Goal: Task Accomplishment & Management: Complete application form

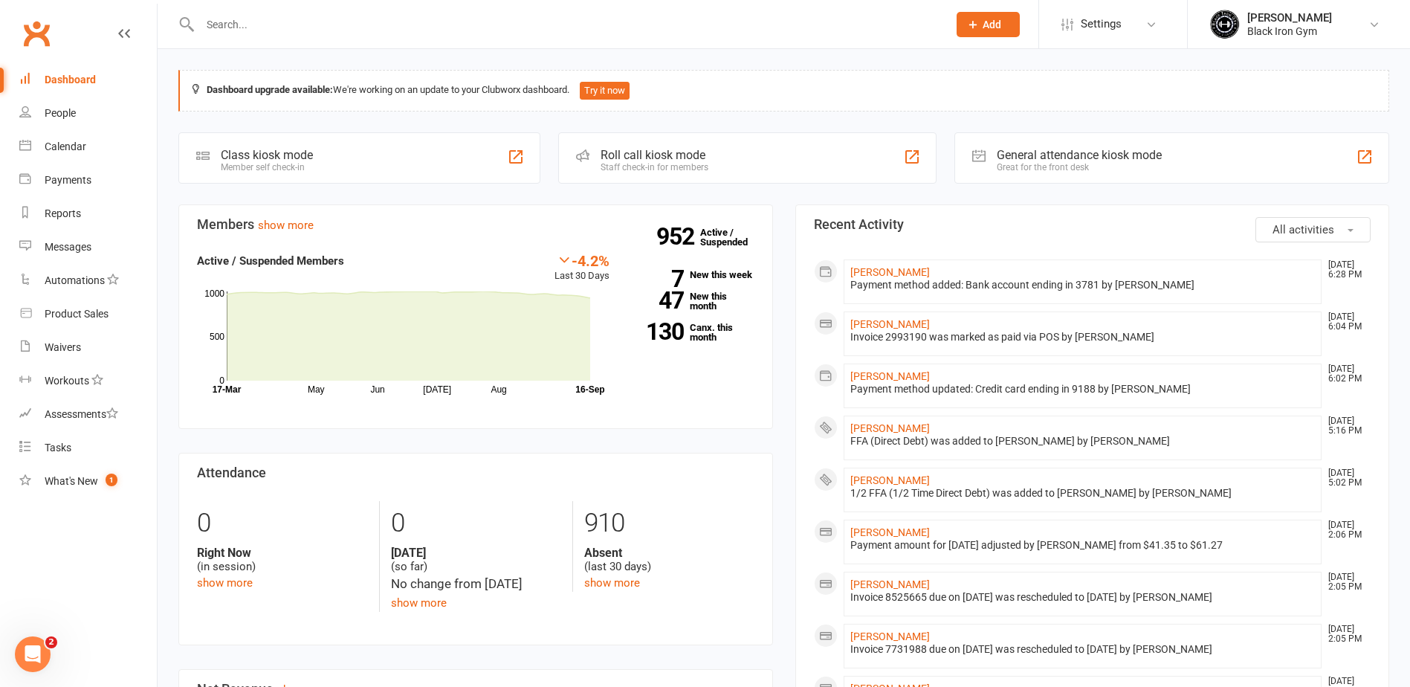
click at [377, 19] on input "text" at bounding box center [567, 24] width 742 height 21
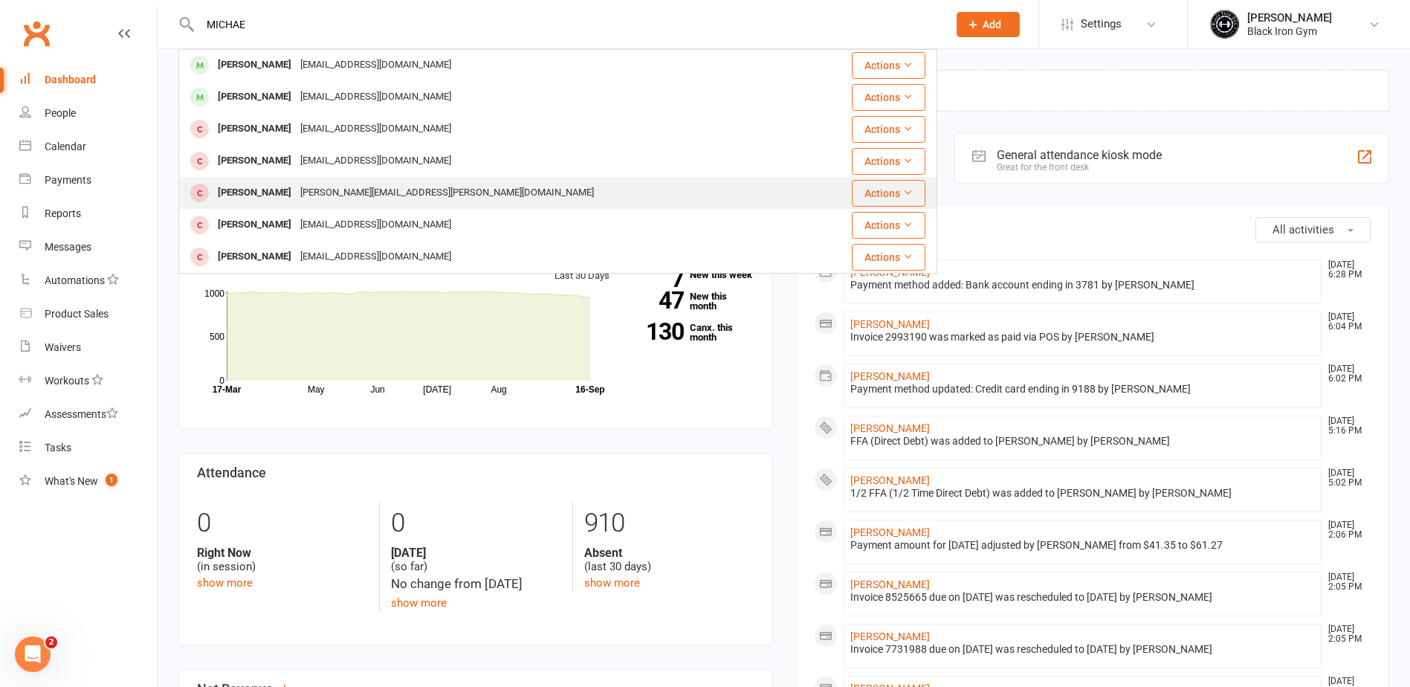
scroll to position [74, 0]
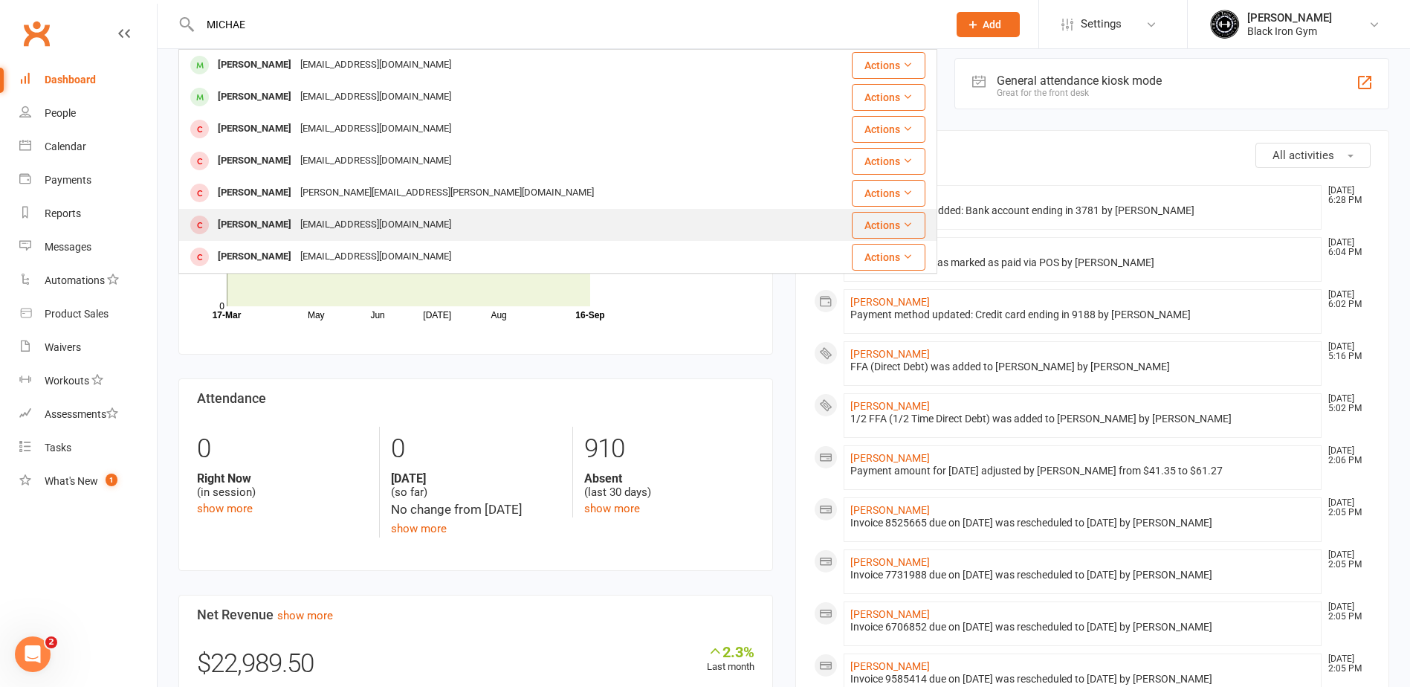
type input "MICHAE"
click at [348, 222] on div "[EMAIL_ADDRESS][DOMAIN_NAME]" at bounding box center [376, 225] width 160 height 22
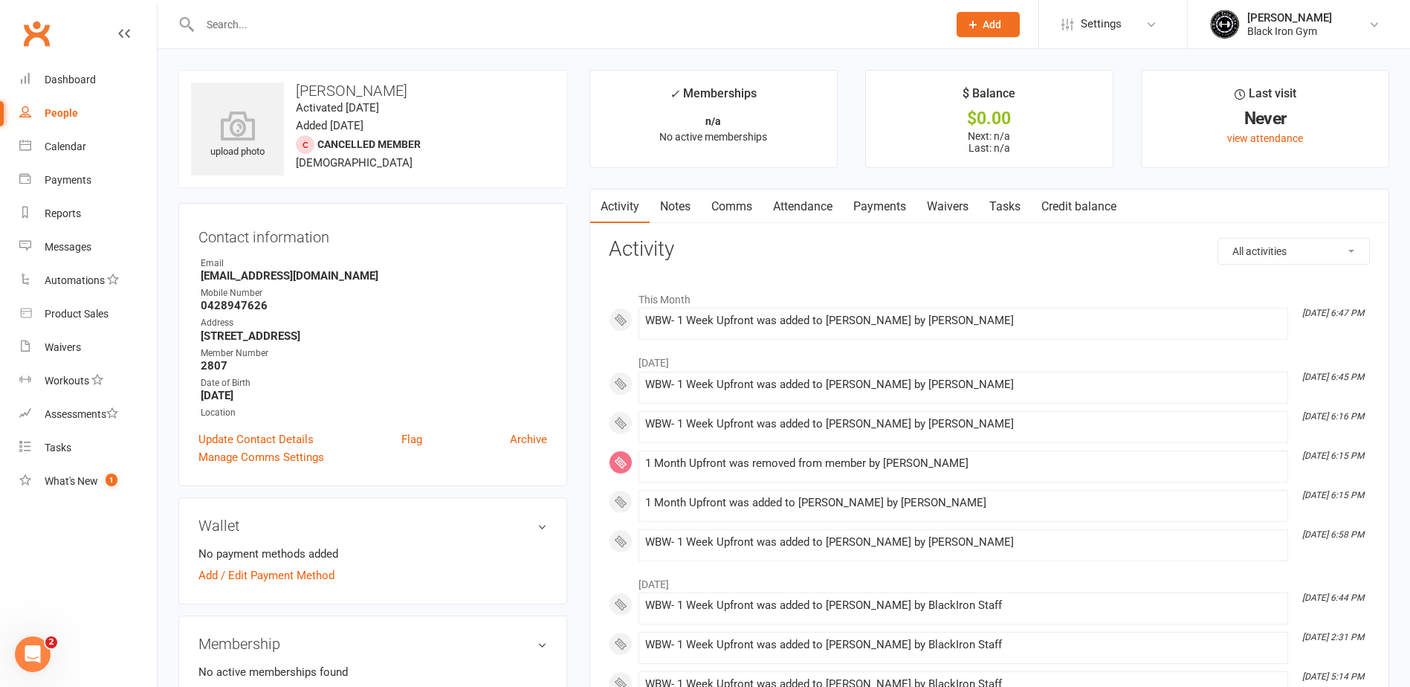
click at [437, 251] on div "Contact information Owner Email [EMAIL_ADDRESS][DOMAIN_NAME] Mobile Number [PHO…" at bounding box center [372, 344] width 389 height 283
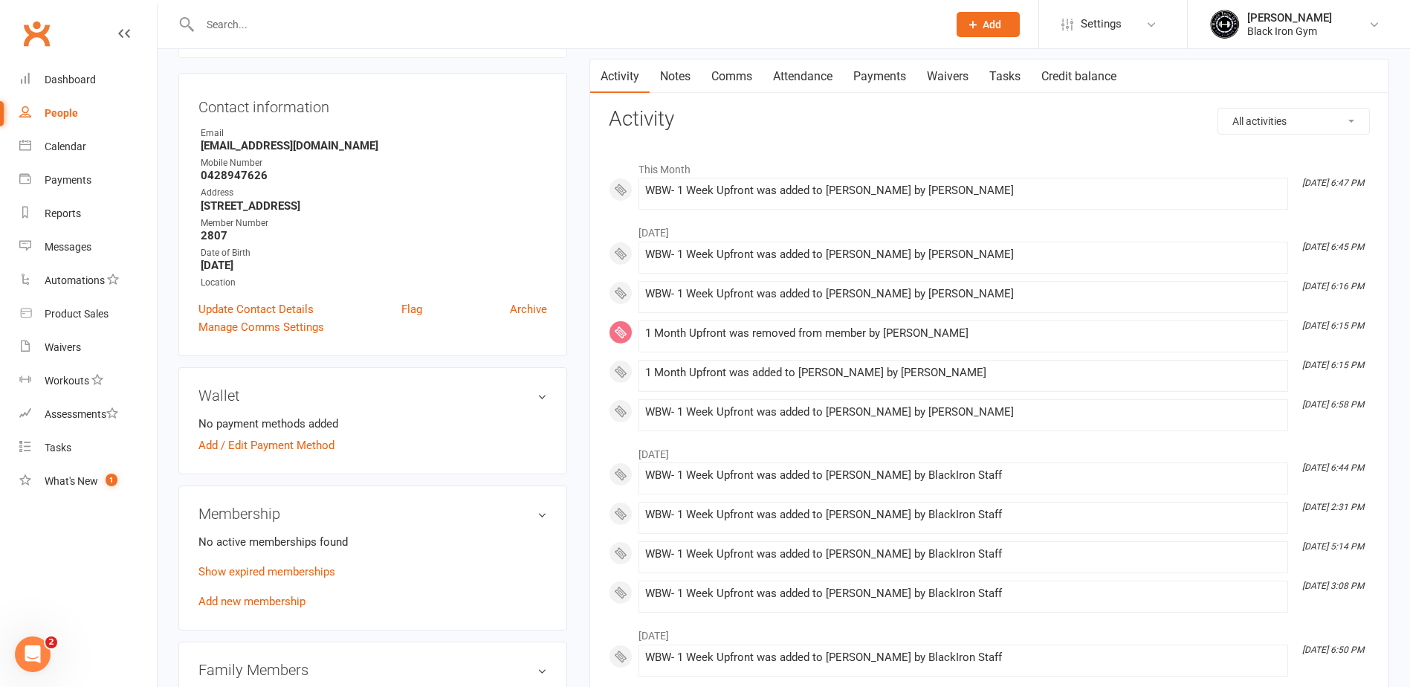
scroll to position [223, 0]
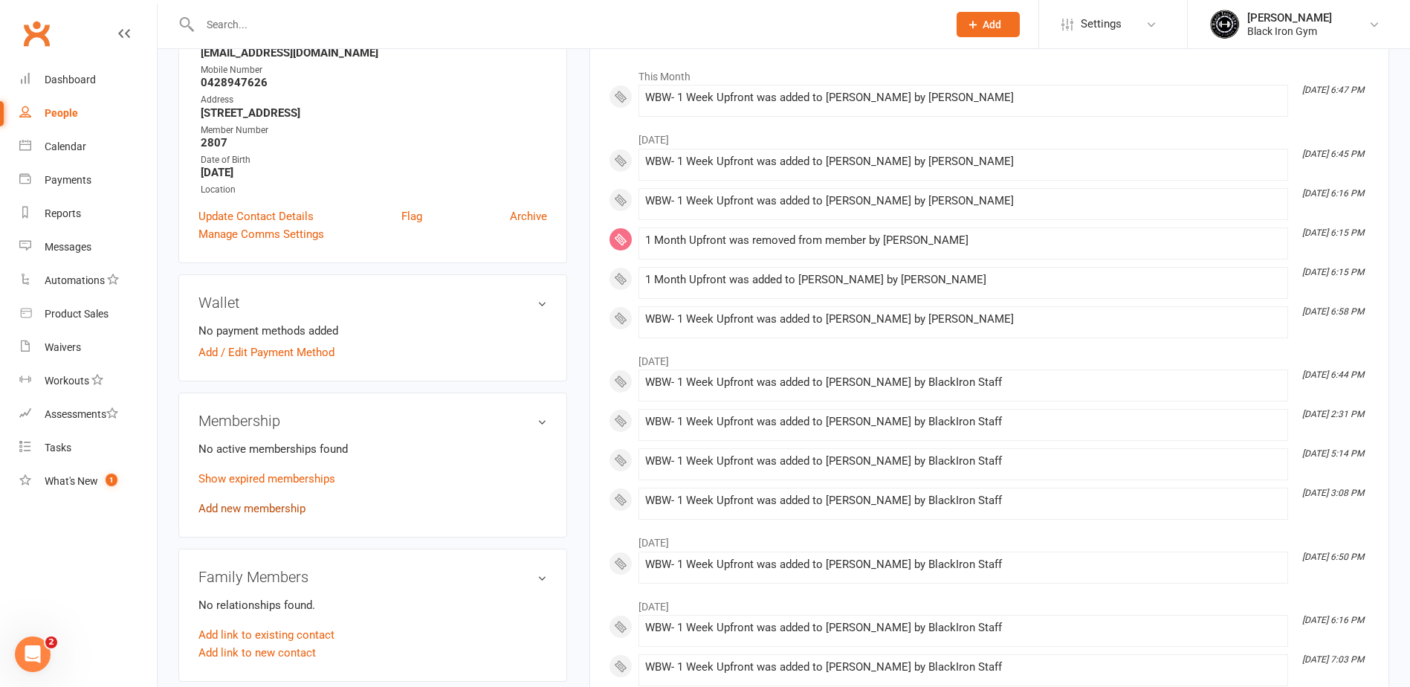
click at [249, 509] on link "Add new membership" at bounding box center [252, 508] width 107 height 13
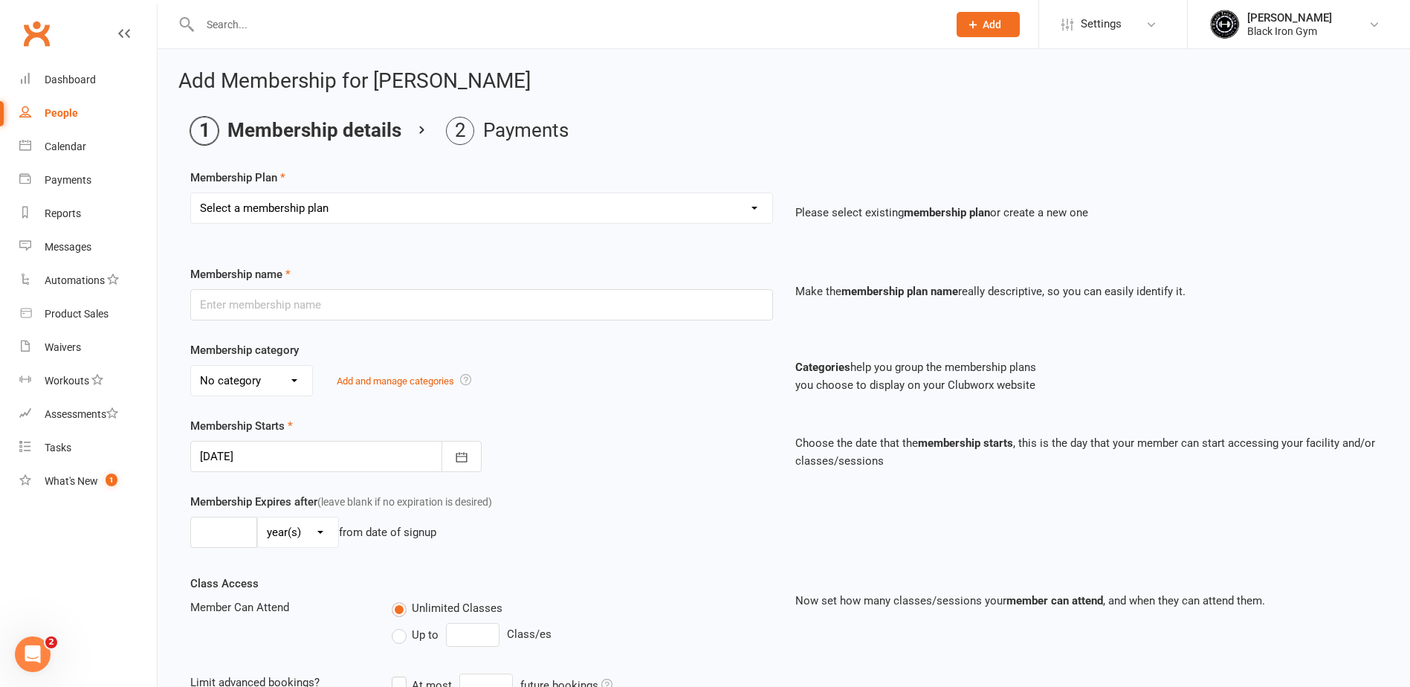
click at [429, 199] on select "Select a membership plan Create new Membership Plan FFA (Direct Debt) 1/2 FFA (…" at bounding box center [481, 208] width 581 height 30
select select "10"
click at [191, 193] on select "Select a membership plan Create new Membership Plan FFA (Direct Debt) 1/2 FFA (…" at bounding box center [481, 208] width 581 height 30
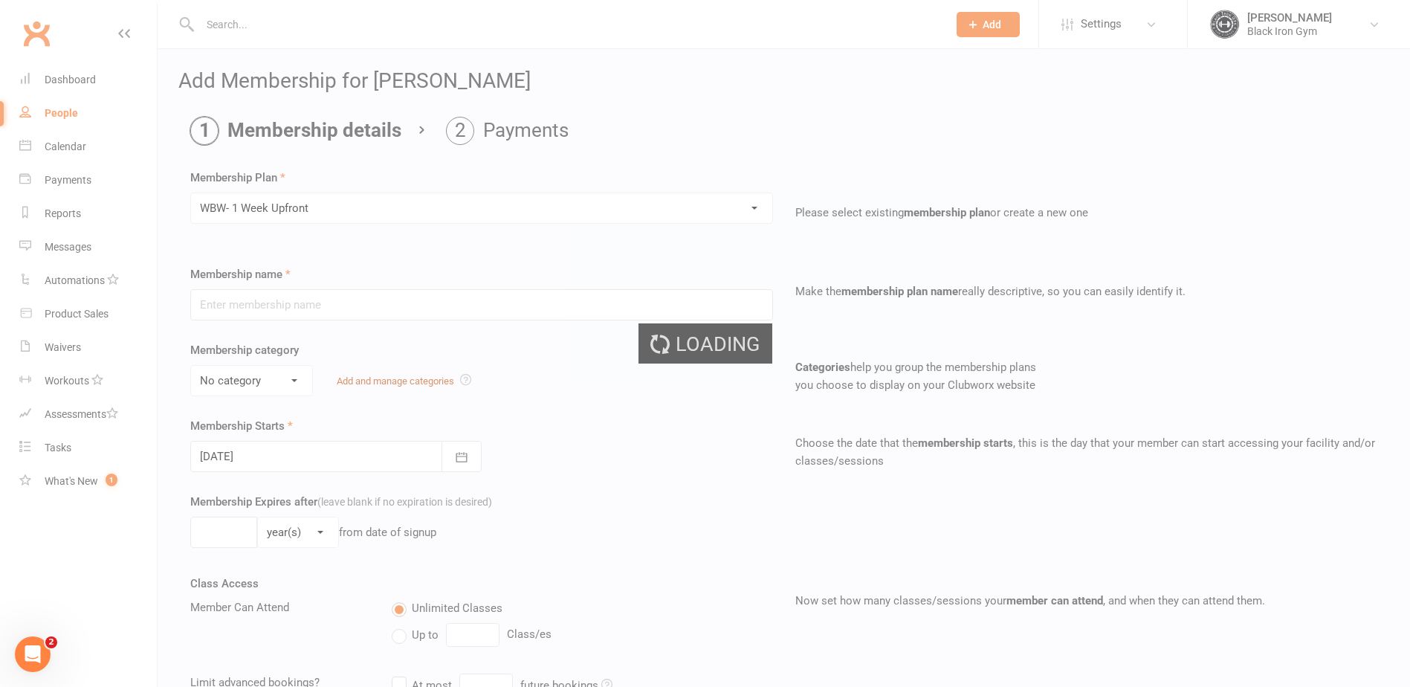
type input "WBW- 1 Week Upfront"
select select "3"
type input "1"
select select "1"
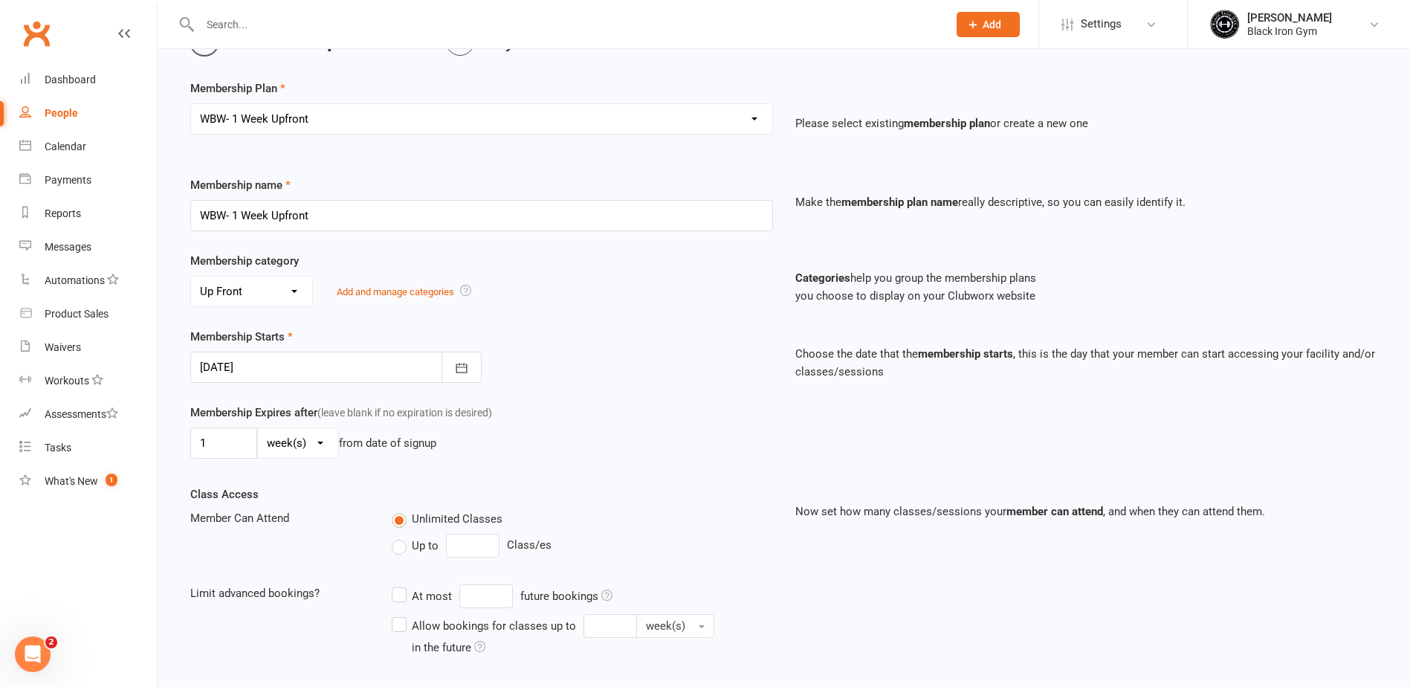
scroll to position [223, 0]
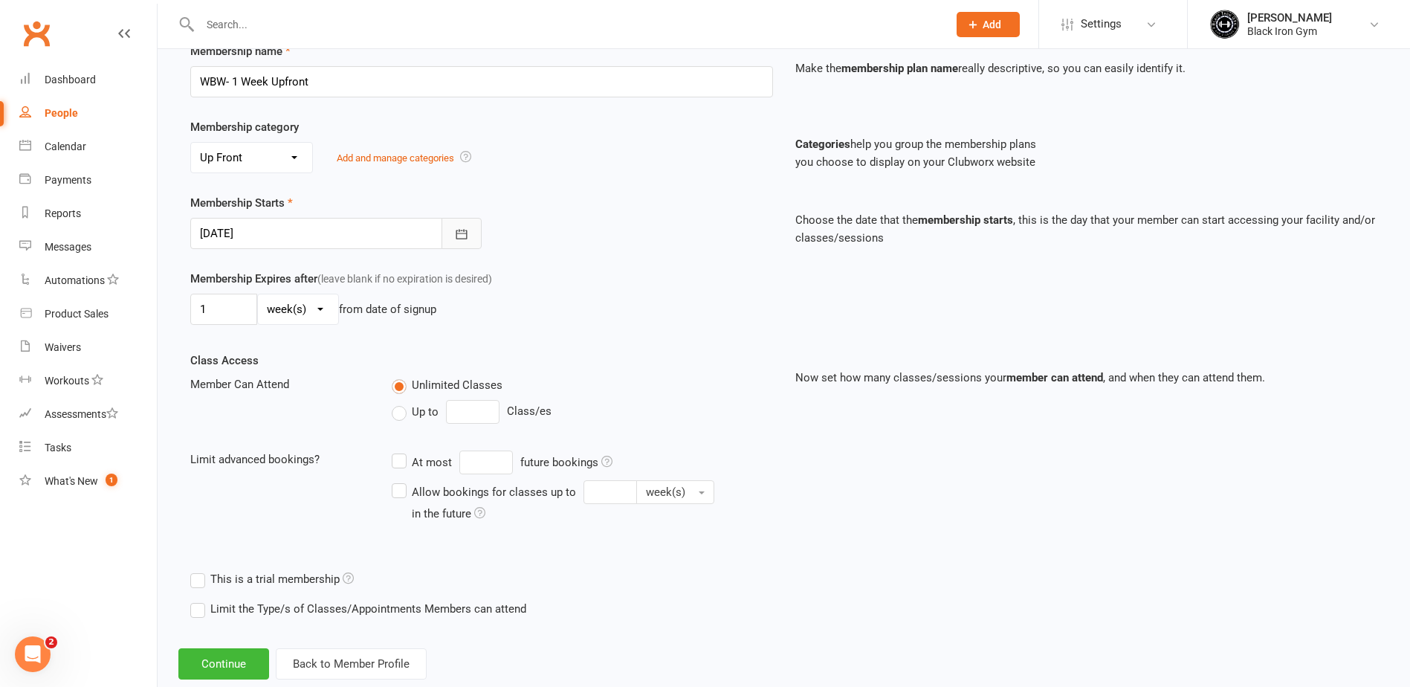
click at [469, 232] on button "button" at bounding box center [462, 233] width 40 height 31
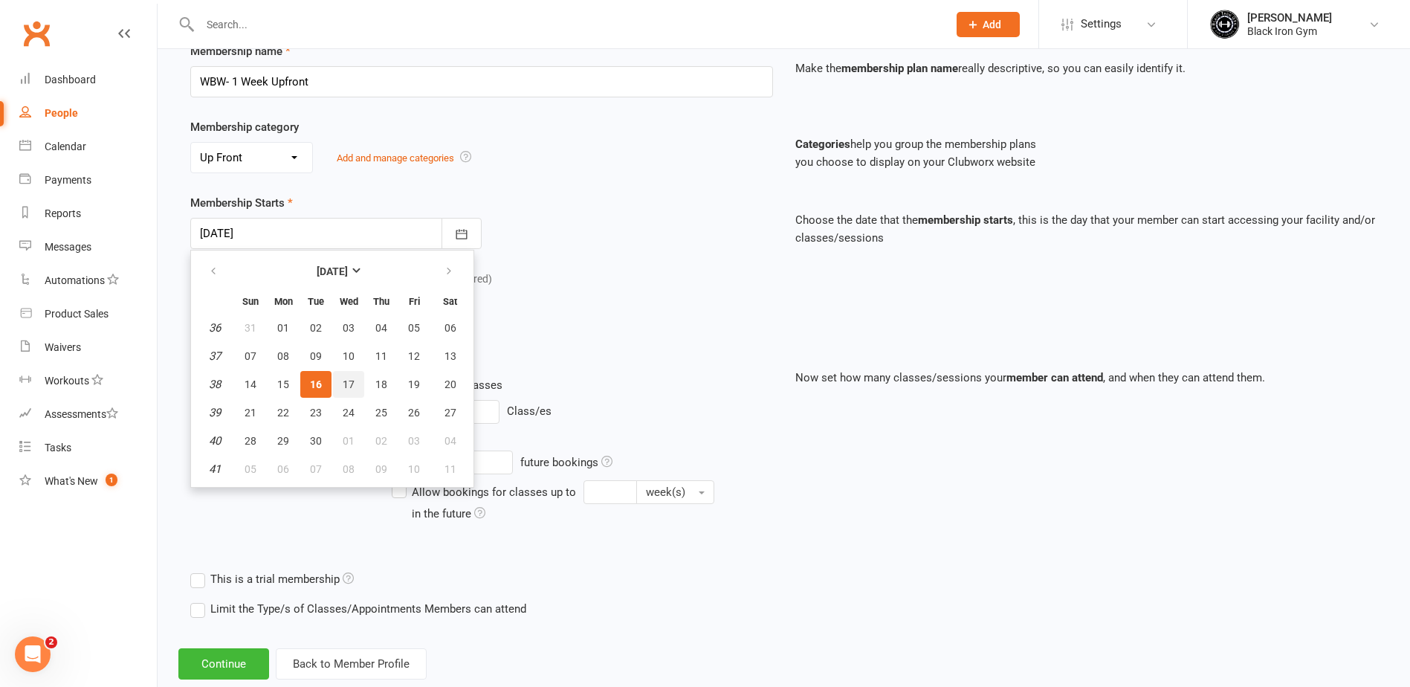
click at [346, 378] on span "17" at bounding box center [349, 384] width 12 height 12
type input "[DATE]"
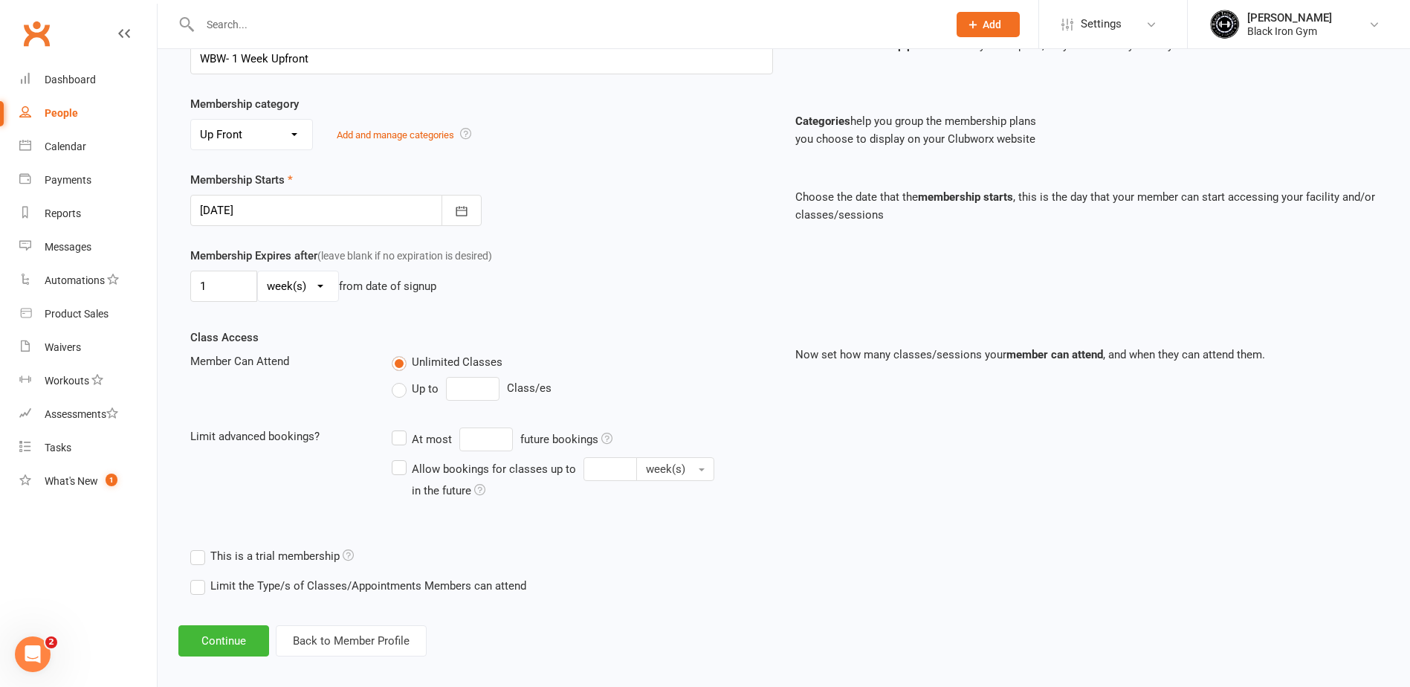
scroll to position [258, 0]
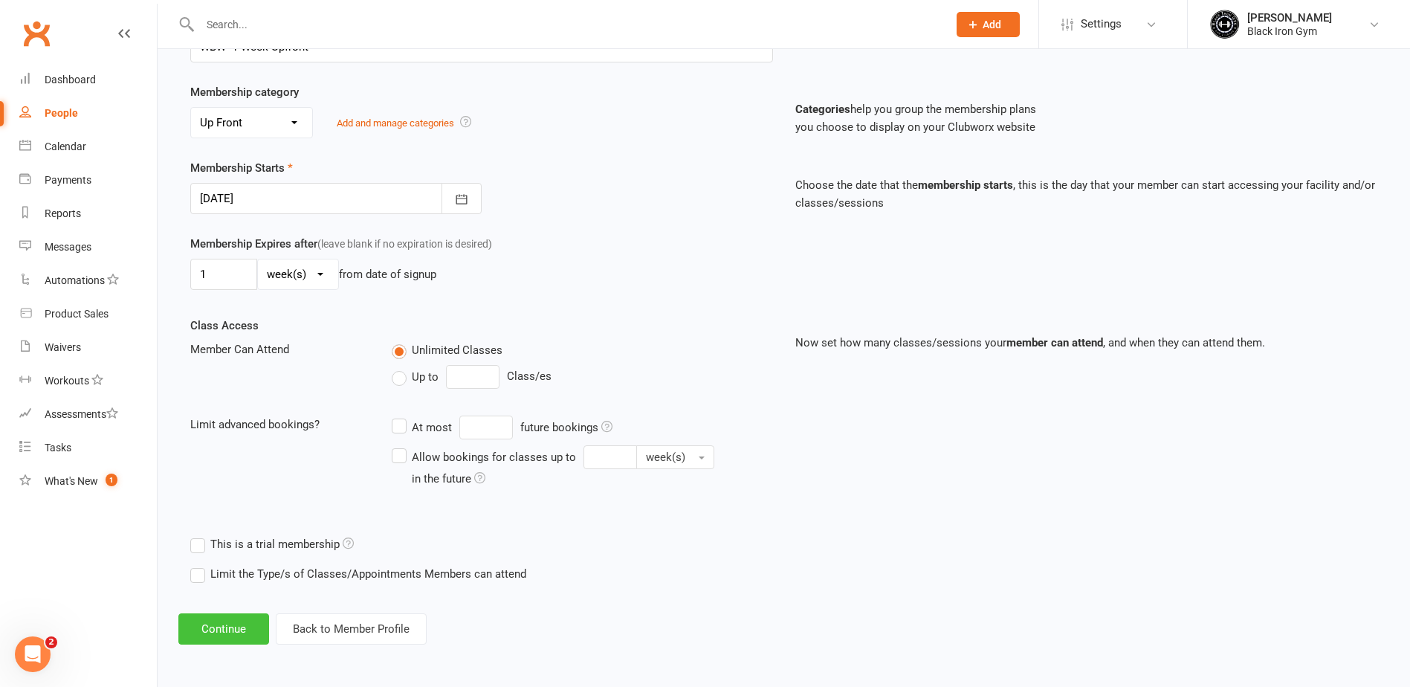
click at [231, 622] on button "Continue" at bounding box center [223, 628] width 91 height 31
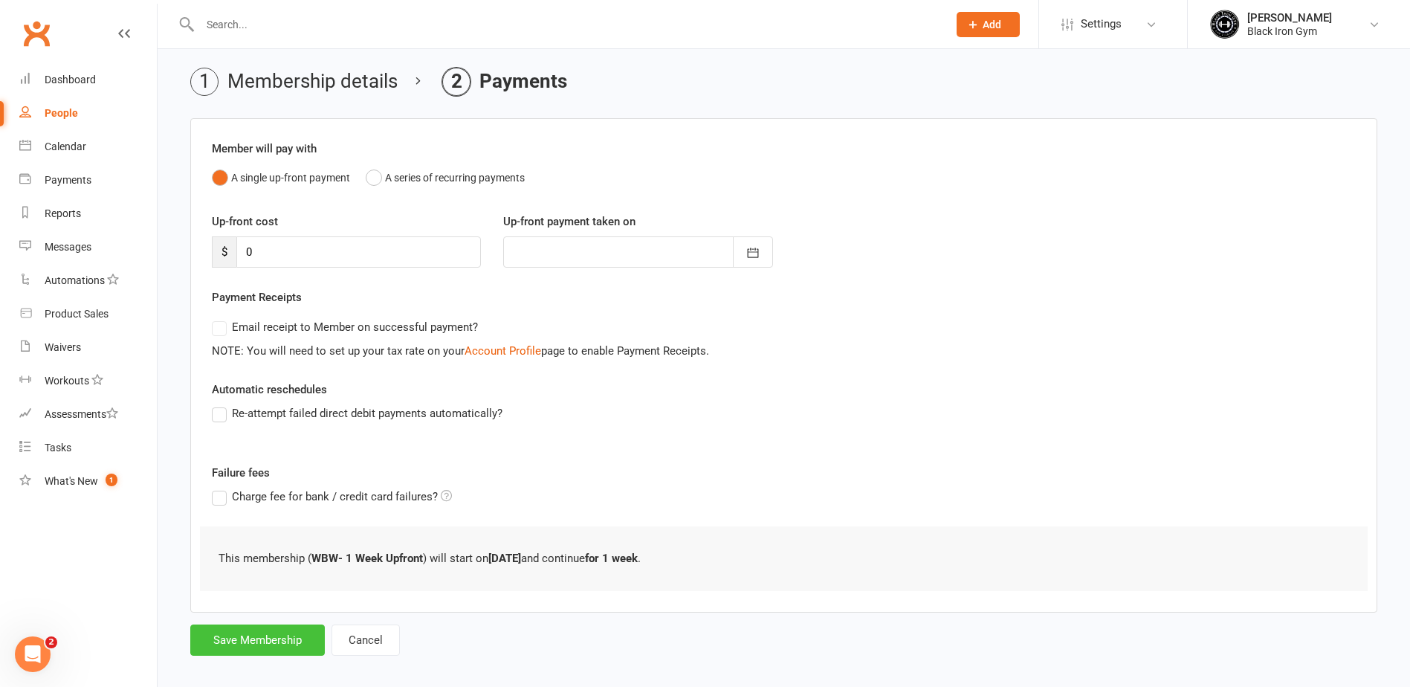
scroll to position [63, 0]
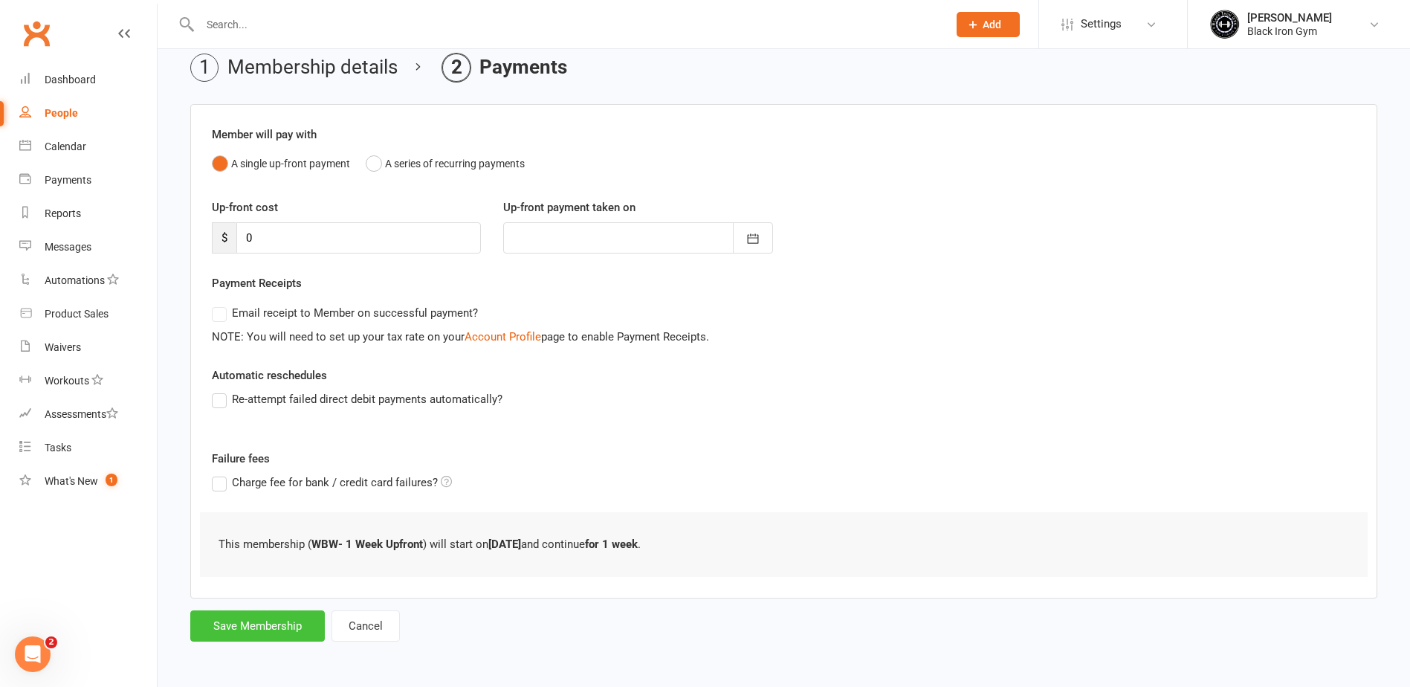
click at [277, 625] on button "Save Membership" at bounding box center [257, 625] width 135 height 31
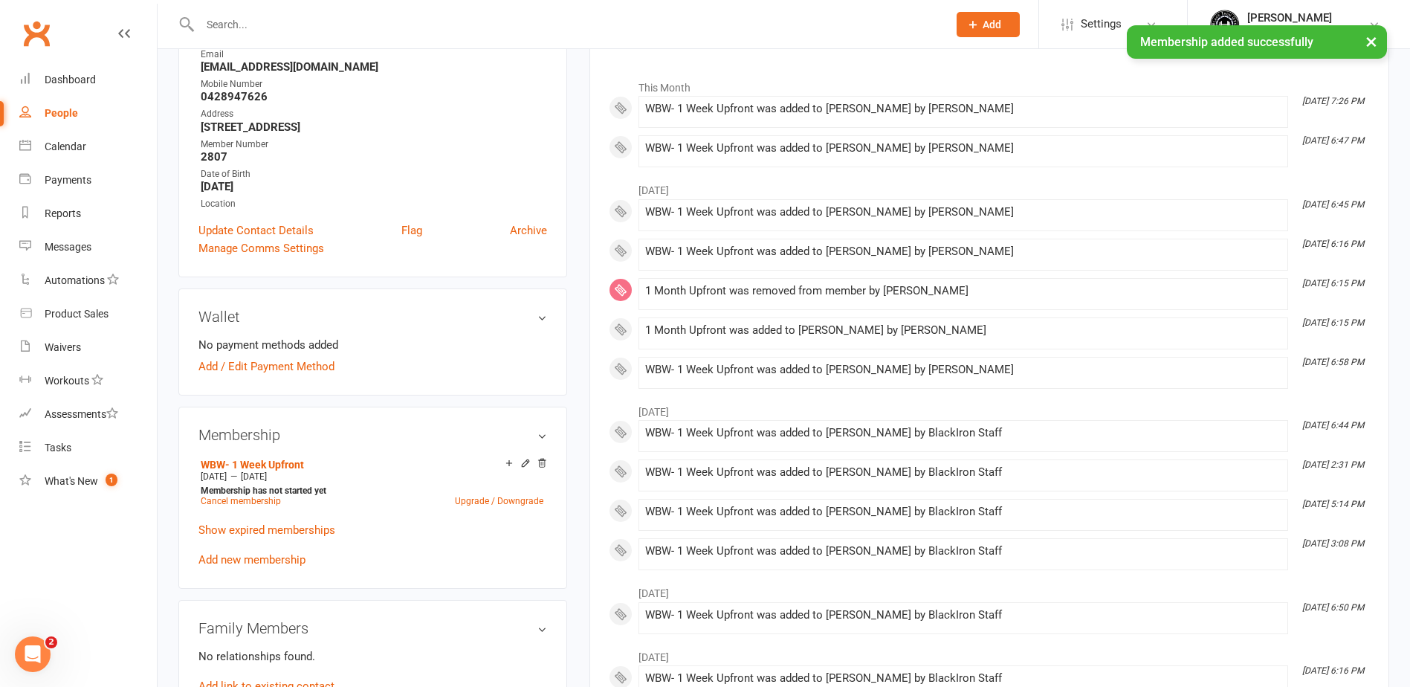
scroll to position [223, 0]
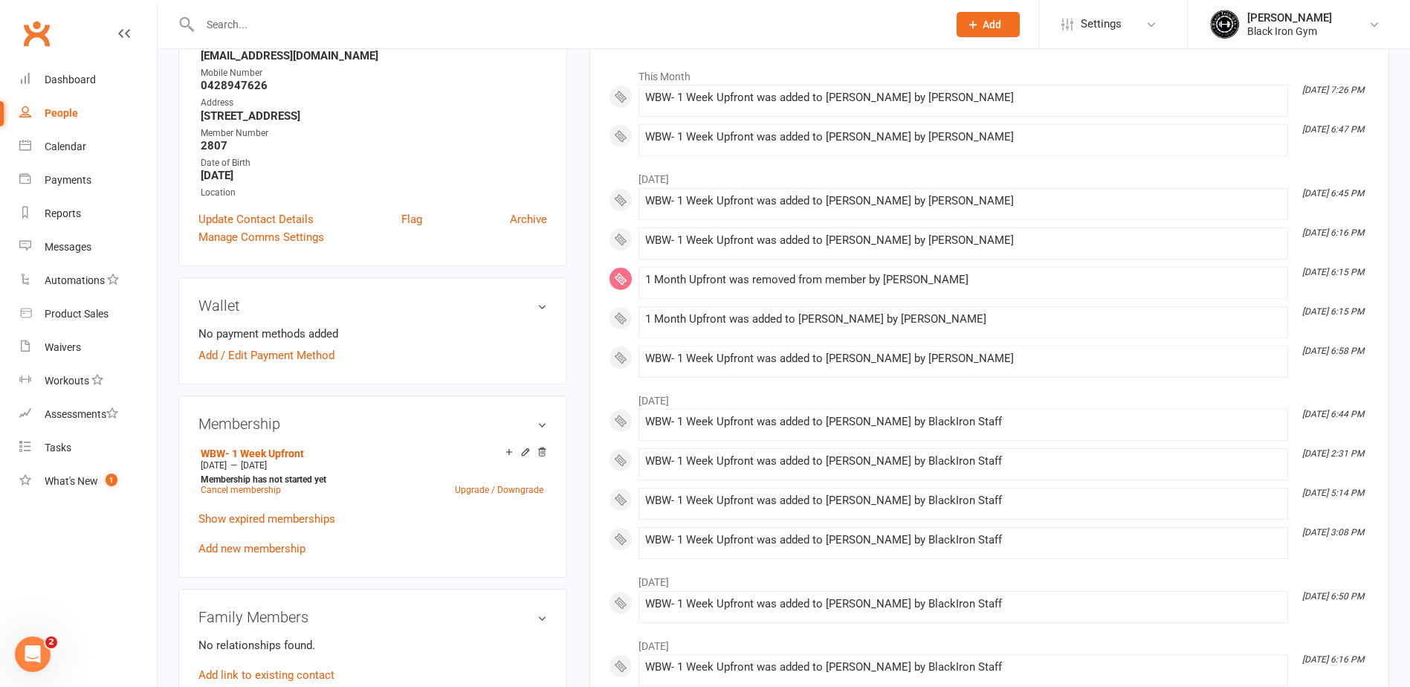
click at [572, 145] on div "upload photo [PERSON_NAME] Activated [DATE] Added [DATE] Active member [DEMOGRA…" at bounding box center [372, 636] width 411 height 1578
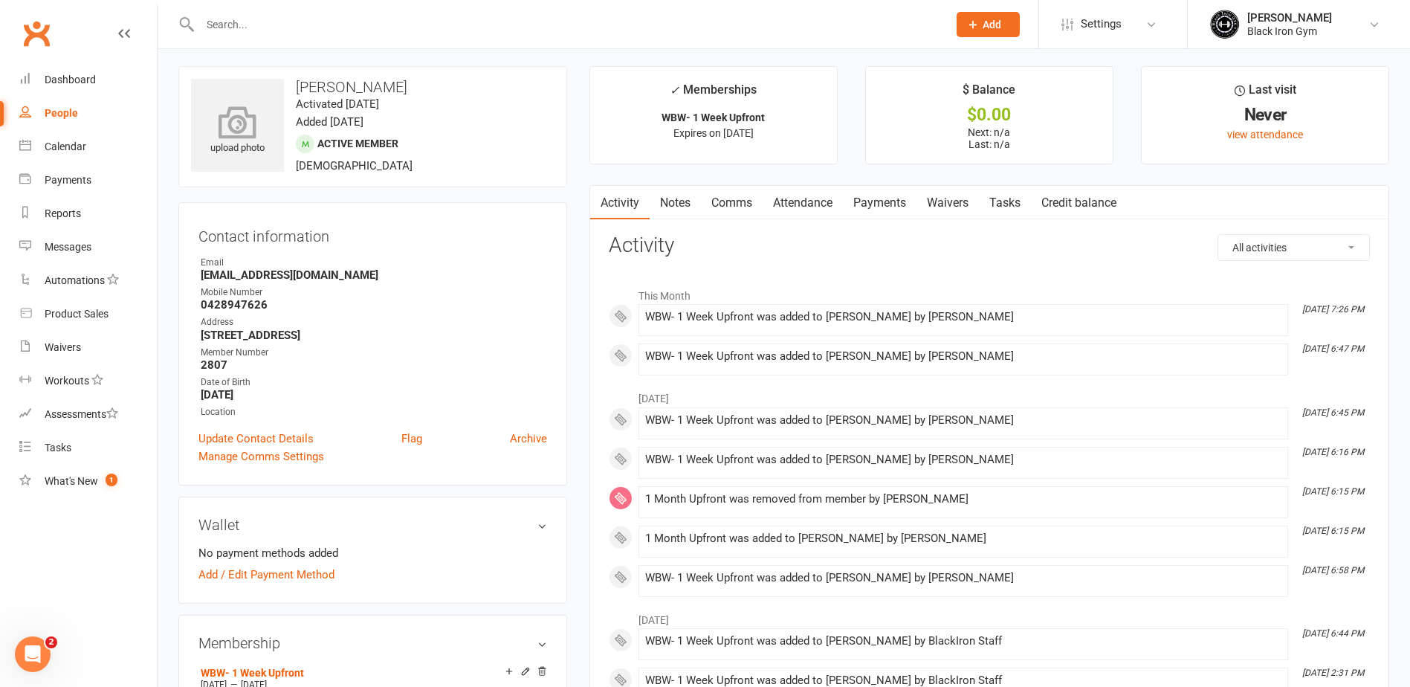
scroll to position [0, 0]
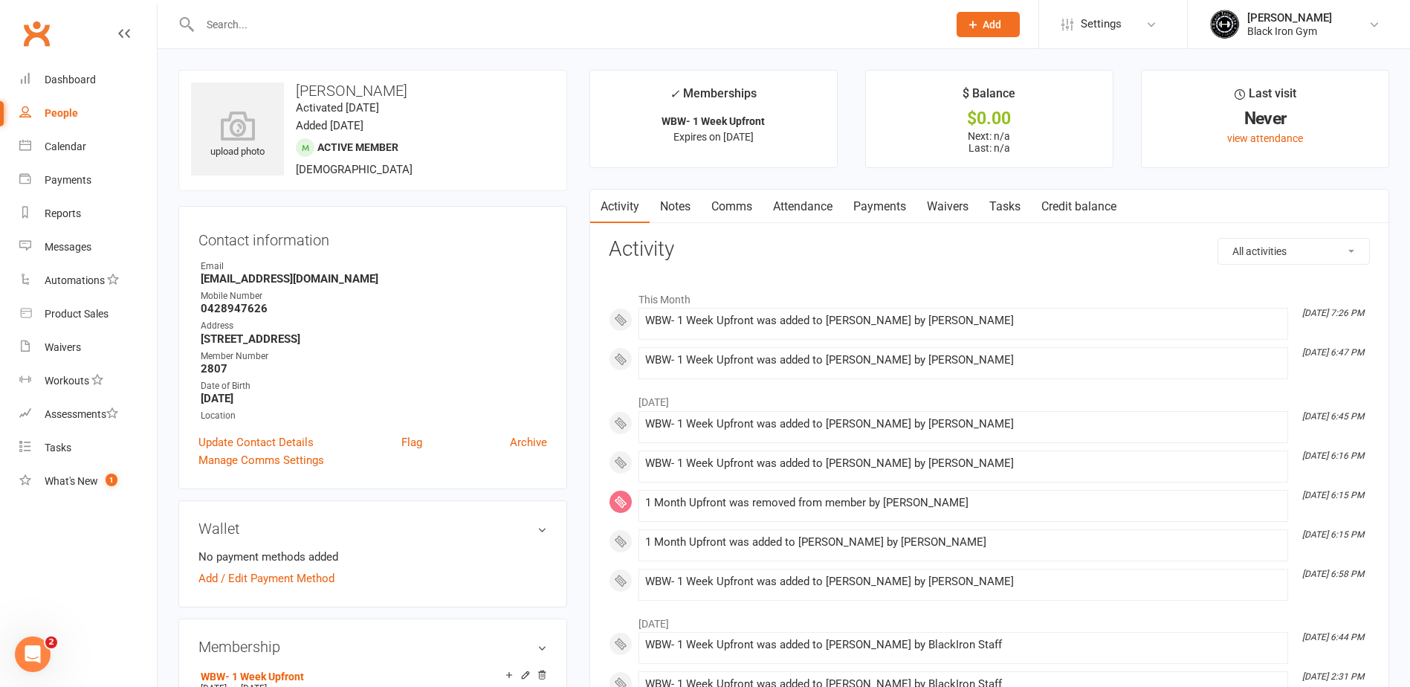
drag, startPoint x: 433, startPoint y: 254, endPoint x: 348, endPoint y: 276, distance: 88.2
click at [433, 254] on div "Contact information Owner Email [EMAIL_ADDRESS][DOMAIN_NAME] Mobile Number [PHO…" at bounding box center [372, 347] width 389 height 283
drag, startPoint x: 343, startPoint y: 279, endPoint x: 201, endPoint y: 280, distance: 142.7
click at [201, 280] on strong "[EMAIL_ADDRESS][DOMAIN_NAME]" at bounding box center [374, 278] width 346 height 13
copy strong "[EMAIL_ADDRESS][DOMAIN_NAME]"
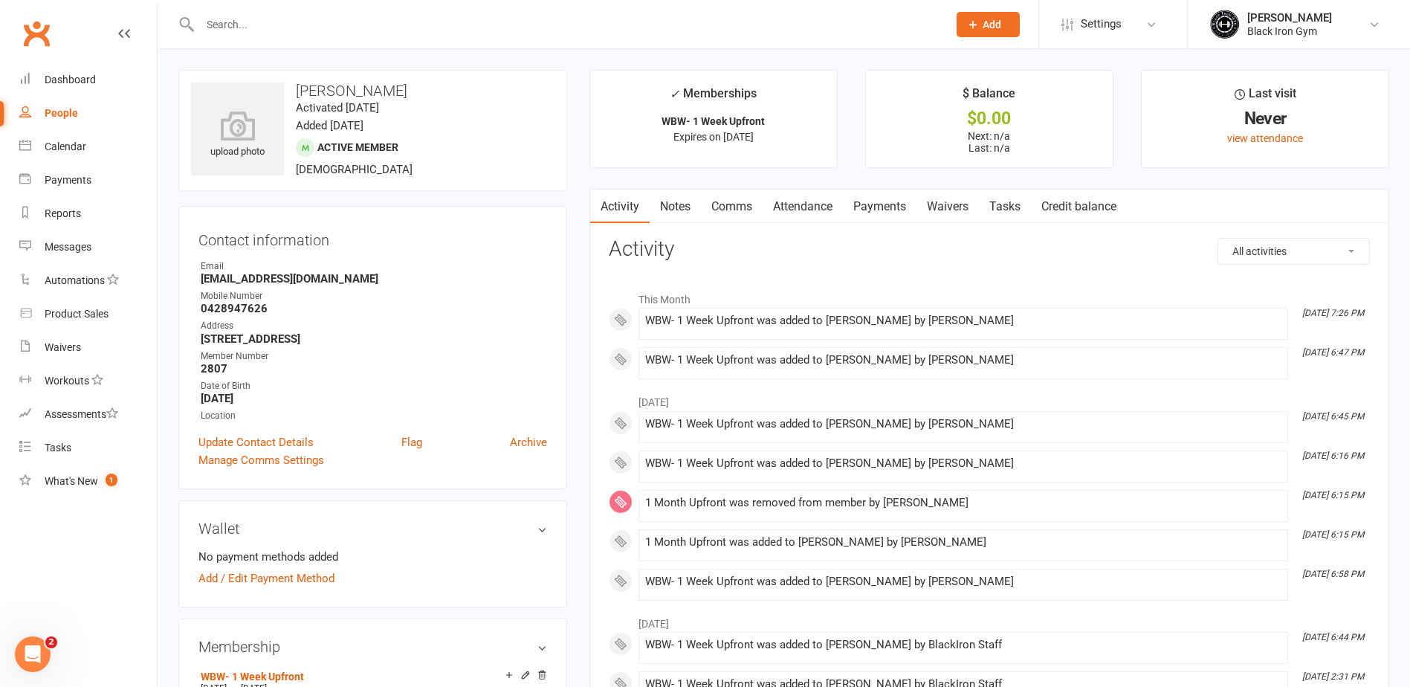
click at [62, 90] on link "Dashboard" at bounding box center [88, 79] width 138 height 33
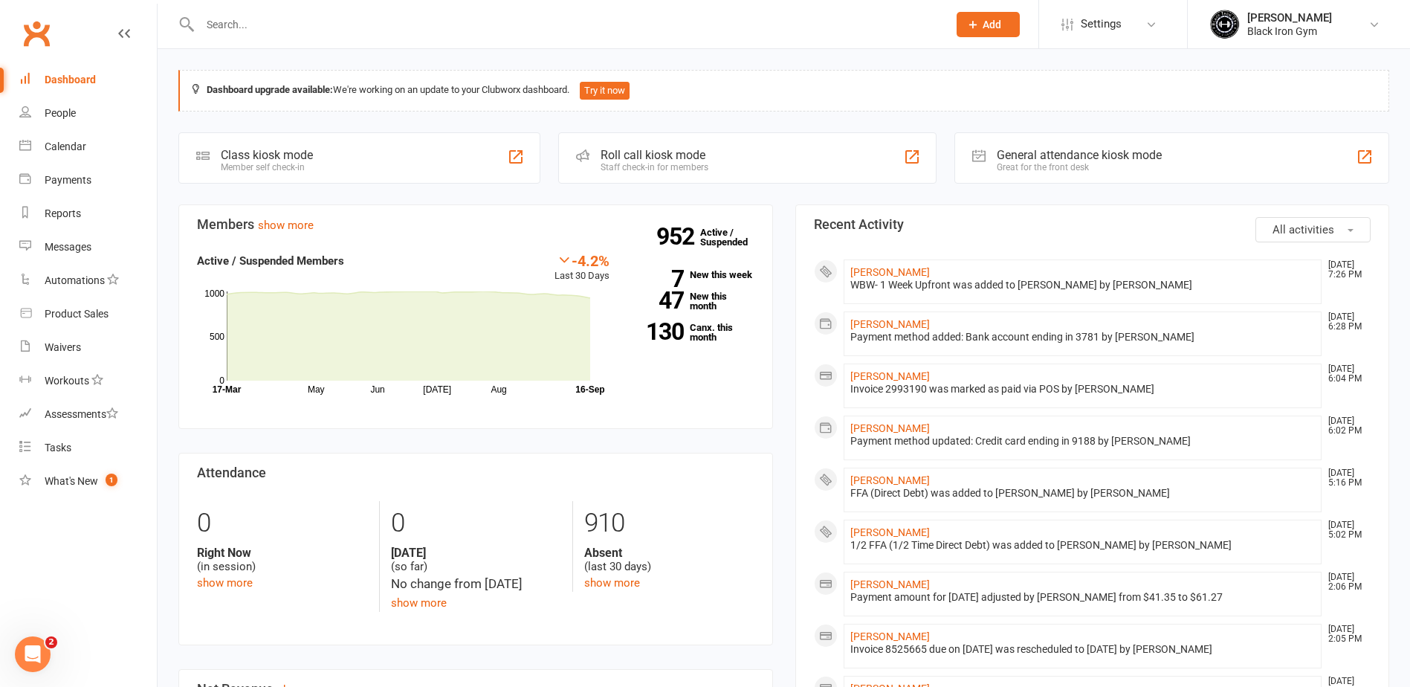
click at [265, 27] on input "text" at bounding box center [567, 24] width 742 height 21
click at [885, 272] on link "[PERSON_NAME]" at bounding box center [891, 272] width 80 height 12
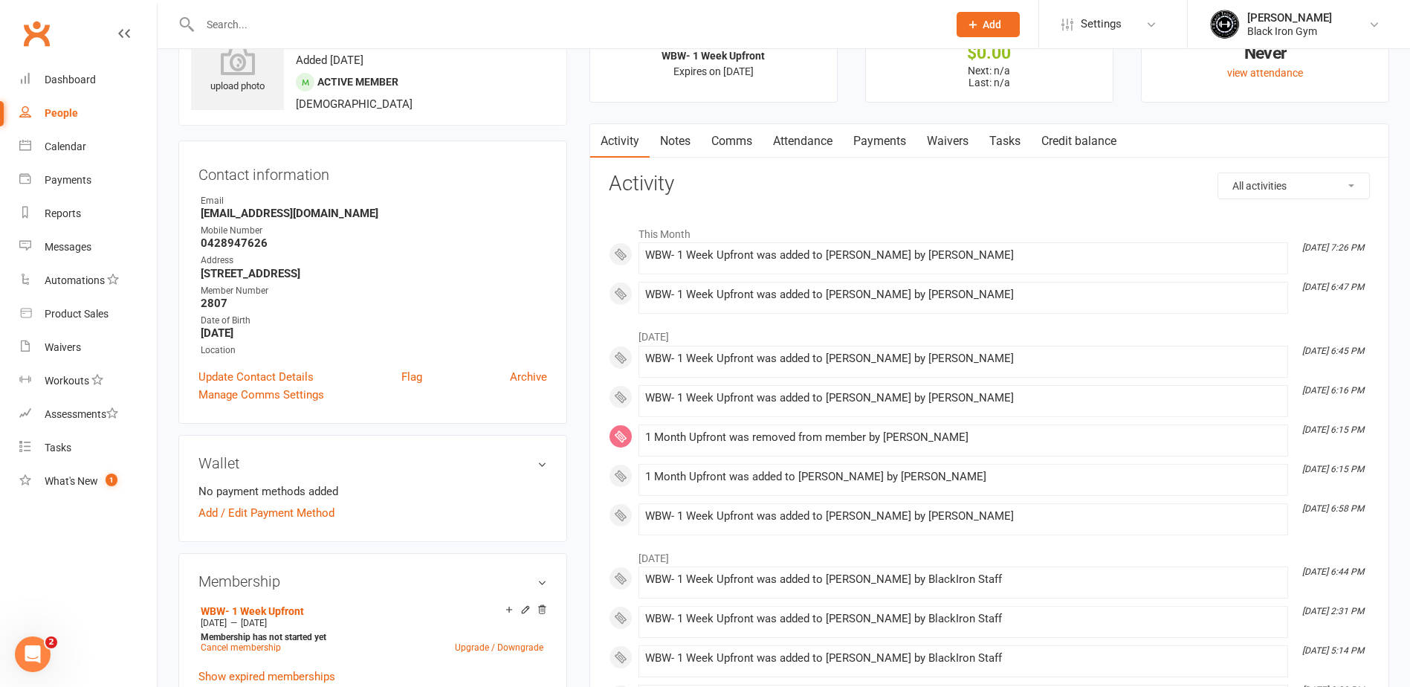
scroll to position [149, 0]
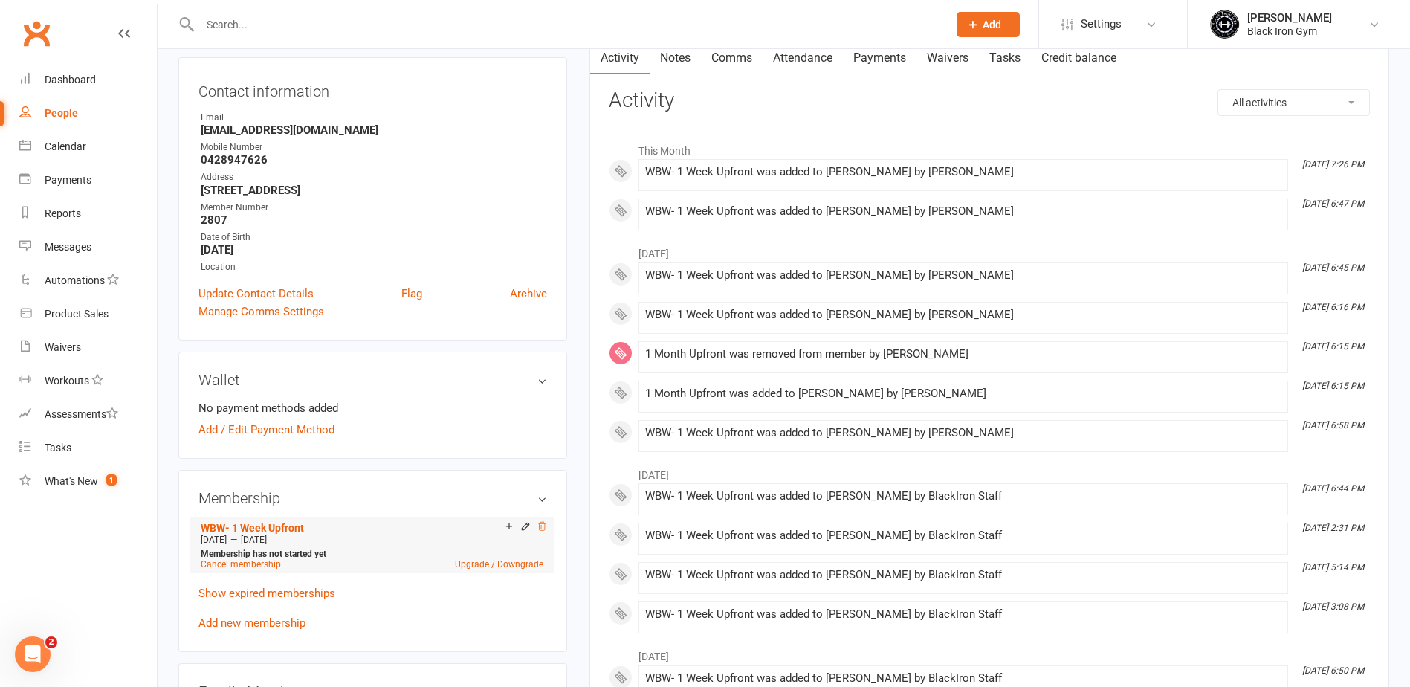
click at [541, 528] on icon at bounding box center [541, 526] width 7 height 8
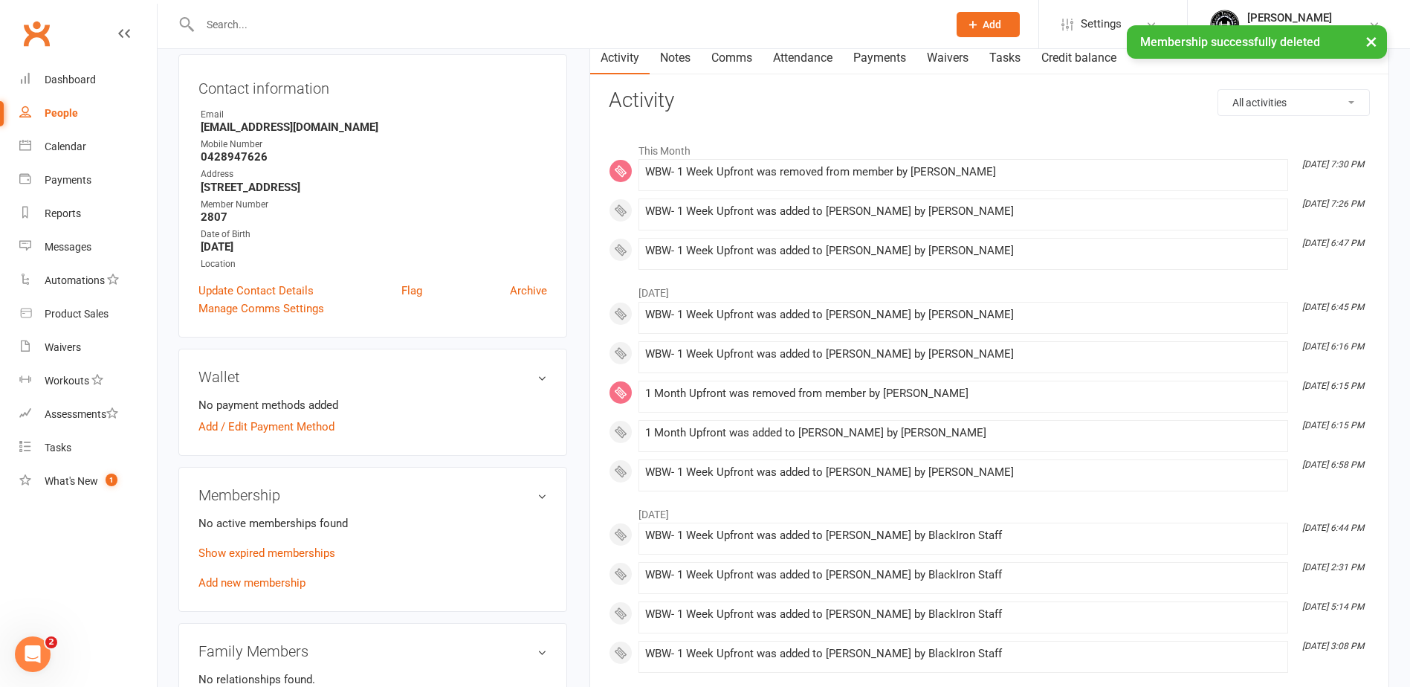
click at [82, 113] on link "People" at bounding box center [88, 113] width 138 height 33
